Goal: Task Accomplishment & Management: Complete application form

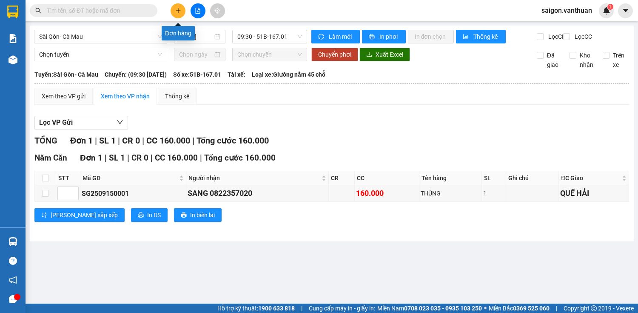
click at [177, 8] on icon "plus" at bounding box center [178, 11] width 6 height 6
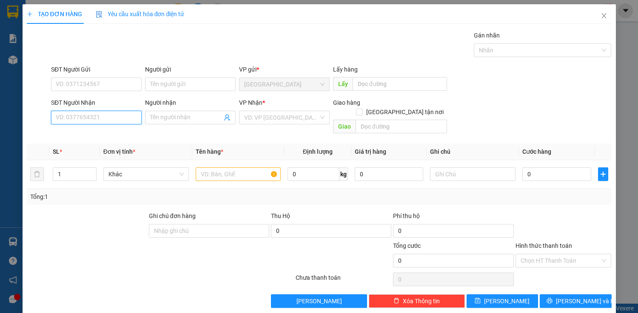
click at [92, 112] on input "SĐT Người Nhận" at bounding box center [96, 118] width 91 height 14
click at [95, 129] on div "0823939998 - ĐƯỢC" at bounding box center [96, 133] width 80 height 9
type input "0823939998"
type input "ĐƯỢC"
type input "50.000"
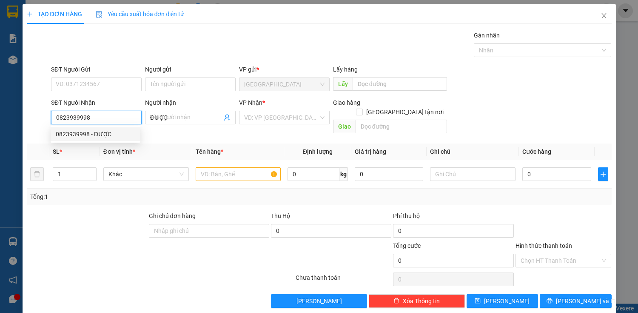
type input "50.000"
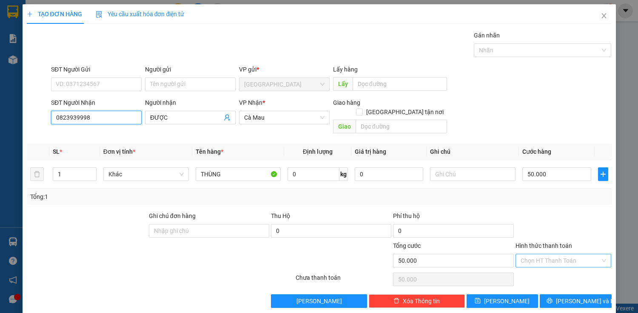
type input "0823939998"
click at [310, 137] on input "Hình thức thanh toán" at bounding box center [561, 260] width 80 height 13
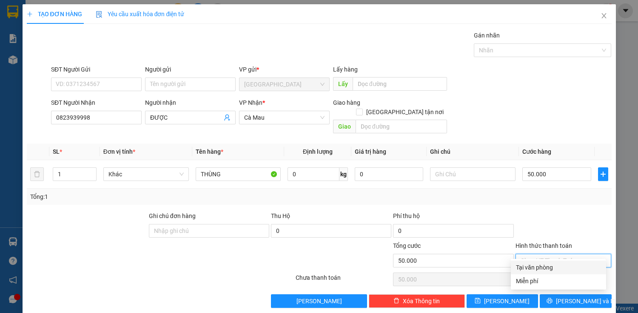
click at [310, 137] on div "Tại văn phòng" at bounding box center [558, 266] width 85 height 9
type input "0"
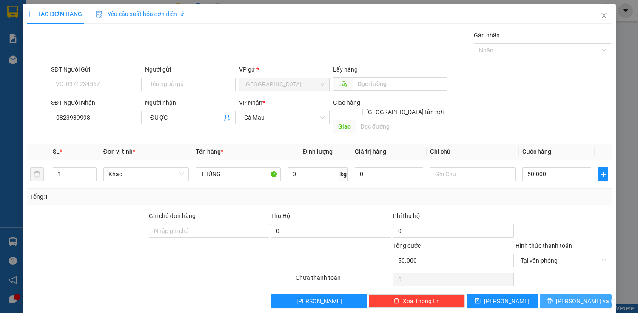
click at [310, 137] on button "[PERSON_NAME] và In" at bounding box center [575, 301] width 71 height 14
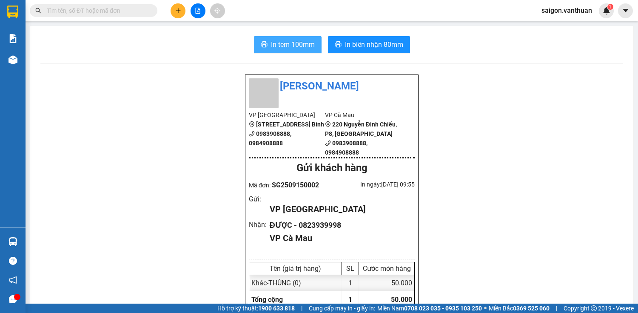
click at [277, 46] on span "In tem 100mm" at bounding box center [293, 44] width 44 height 11
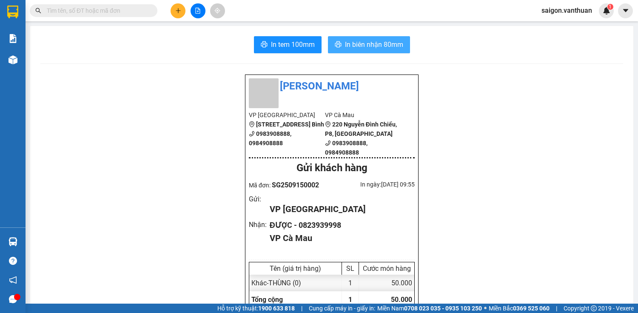
click at [310, 43] on span "In biên nhận 80mm" at bounding box center [374, 44] width 58 height 11
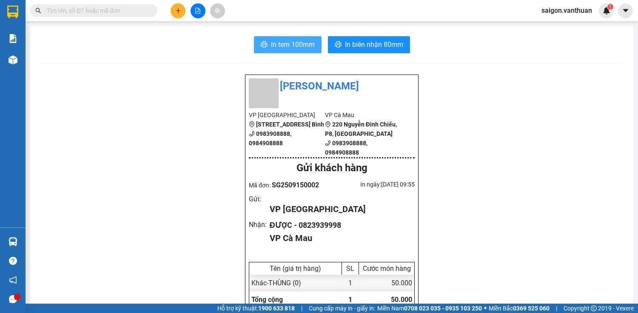
click at [285, 39] on button "In tem 100mm" at bounding box center [288, 44] width 68 height 17
click at [180, 11] on icon "plus" at bounding box center [178, 11] width 6 height 6
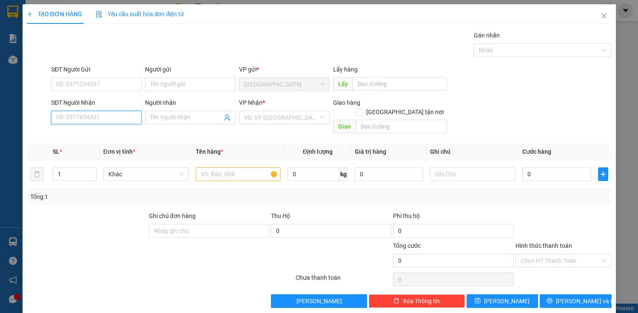
click at [70, 119] on input "SĐT Người Nhận" at bounding box center [96, 118] width 91 height 14
click at [67, 116] on input "0948777772" at bounding box center [96, 118] width 91 height 14
type input "0984777772"
click at [70, 131] on div "0984777772 - DU" at bounding box center [96, 133] width 80 height 9
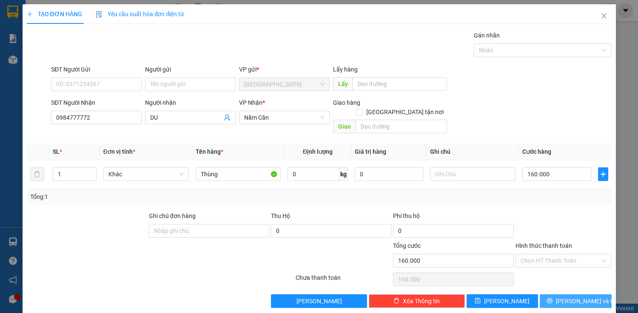
click at [310, 137] on span "[PERSON_NAME] và In" at bounding box center [586, 300] width 60 height 9
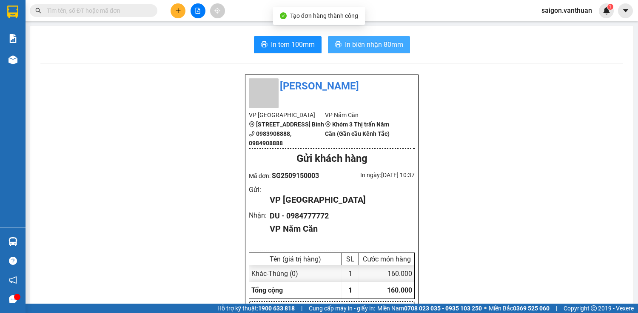
click at [310, 47] on span "In biên nhận 80mm" at bounding box center [374, 44] width 58 height 11
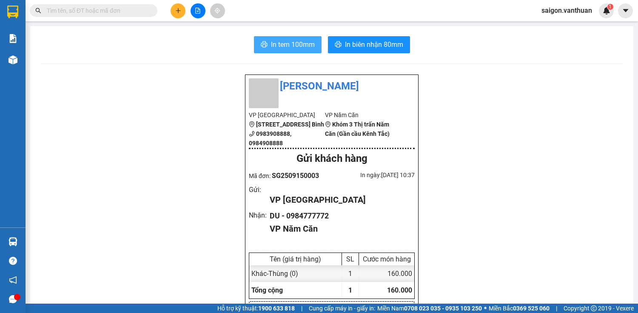
click at [310, 46] on button "In tem 100mm" at bounding box center [288, 44] width 68 height 17
click at [180, 11] on icon "plus" at bounding box center [178, 11] width 6 height 6
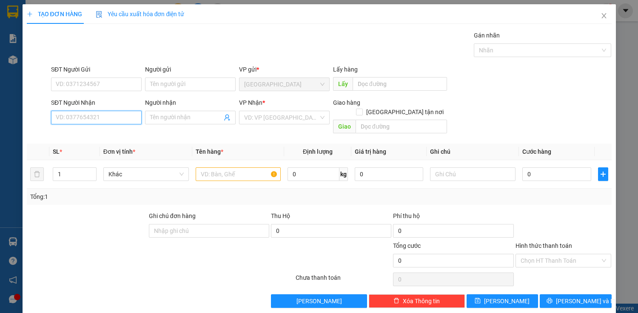
click at [127, 114] on input "SĐT Người Nhận" at bounding box center [96, 118] width 91 height 14
type input "0989431943"
click at [147, 114] on span at bounding box center [190, 118] width 91 height 14
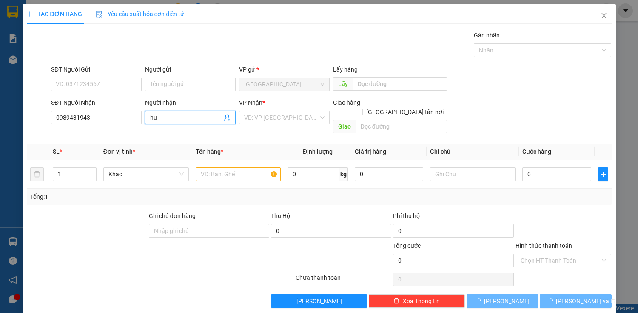
type input "h"
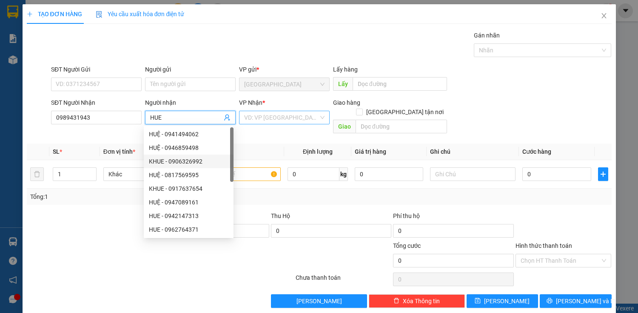
type input "HUE"
click at [298, 114] on input "search" at bounding box center [281, 117] width 74 height 13
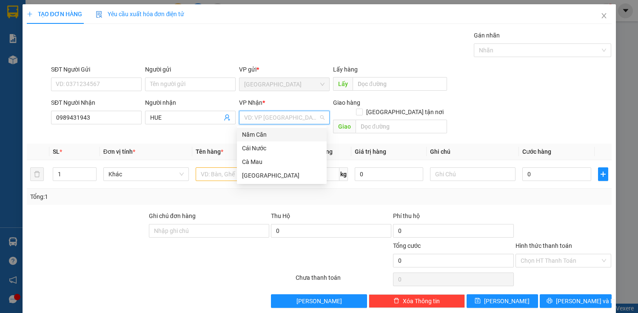
click at [254, 136] on div "Năm Căn" at bounding box center [282, 134] width 80 height 9
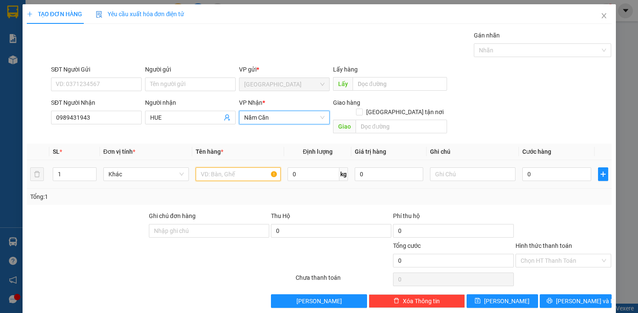
click at [213, 137] on input "text" at bounding box center [238, 174] width 85 height 14
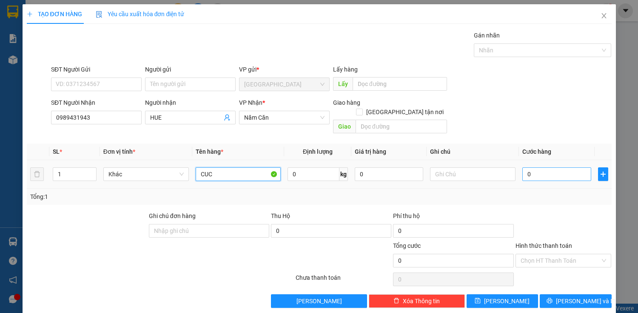
type input "CUC"
type input "7"
type input "70"
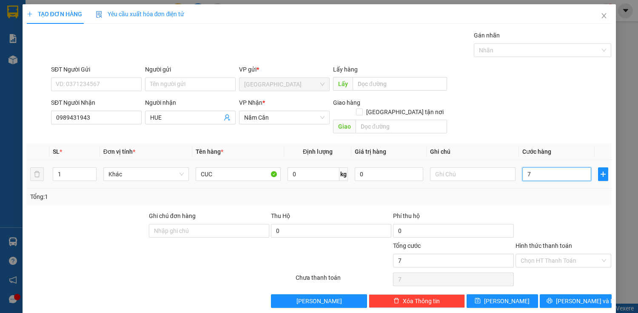
type input "70"
type input "700"
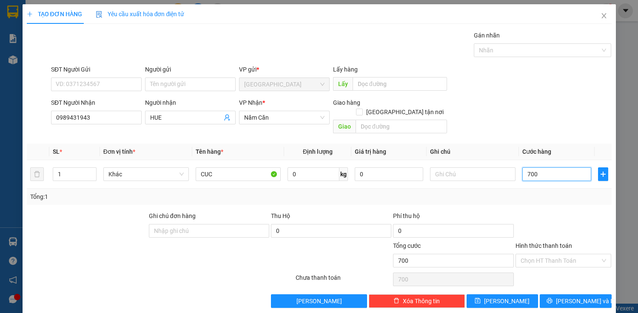
type input "7.000"
type input "70.000"
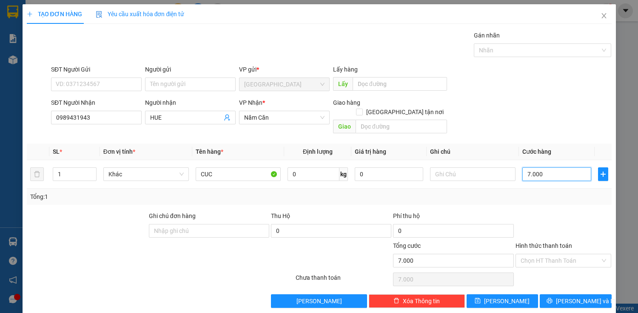
type input "70.000"
click at [310, 137] on input "text" at bounding box center [472, 174] width 85 height 14
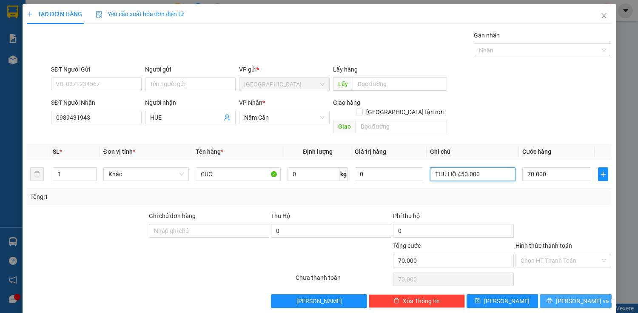
type input "THU HỘ:450.000"
click at [310, 137] on button "[PERSON_NAME] và In" at bounding box center [575, 301] width 71 height 14
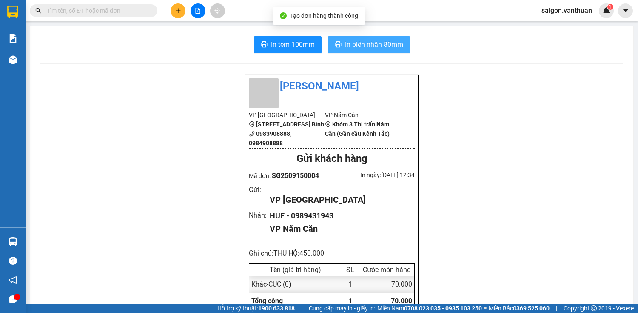
click at [310, 43] on span "In biên nhận 80mm" at bounding box center [374, 44] width 58 height 11
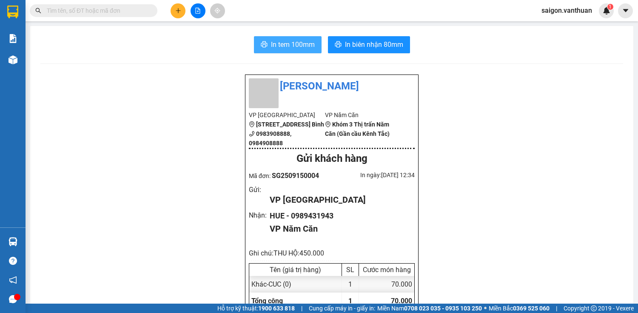
click at [281, 40] on span "In tem 100mm" at bounding box center [293, 44] width 44 height 11
